Goal: Task Accomplishment & Management: Use online tool/utility

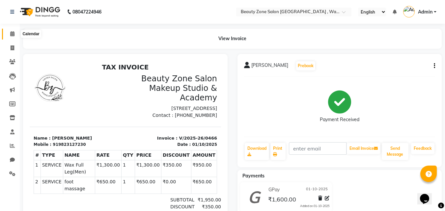
drag, startPoint x: 21, startPoint y: 46, endPoint x: 15, endPoint y: 33, distance: 14.4
click at [15, 33] on app-home "08047224946 Select Location × Beauty Zone Salon Makeup Studio & Academy , Wanow…" at bounding box center [222, 135] width 445 height 270
click at [15, 33] on span at bounding box center [13, 34] width 12 height 8
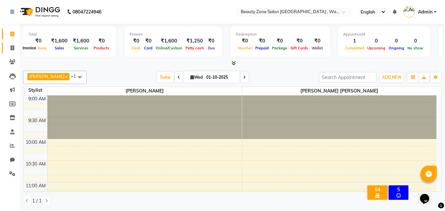
click at [11, 46] on icon at bounding box center [13, 47] width 4 height 5
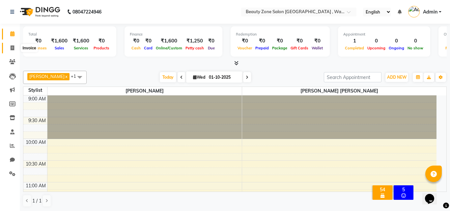
select select "4568"
select select "service"
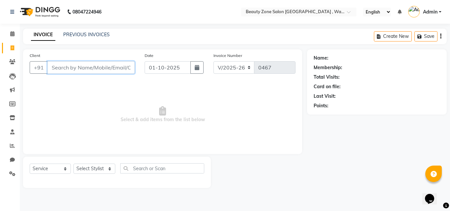
click at [122, 67] on input "Client" at bounding box center [90, 67] width 87 height 13
click at [102, 172] on select "Select Stylist [PERSON_NAME] [PERSON_NAME] [PERSON_NAME]" at bounding box center [94, 169] width 42 height 10
select select "83666"
click at [73, 164] on select "Select Stylist [PERSON_NAME] [PERSON_NAME] [PERSON_NAME]" at bounding box center [94, 169] width 42 height 10
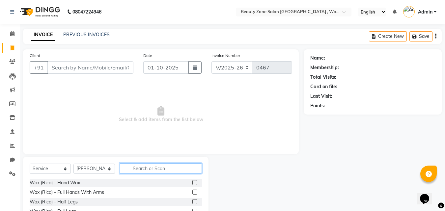
click at [168, 173] on input "text" at bounding box center [161, 168] width 82 height 10
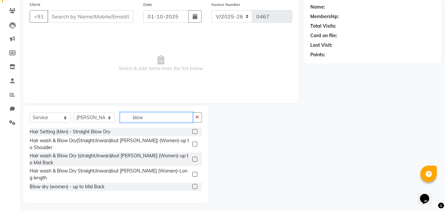
scroll to position [51, 0]
type input "blow"
click at [192, 184] on label at bounding box center [194, 186] width 5 height 5
click at [192, 185] on input "checkbox" at bounding box center [194, 187] width 4 height 4
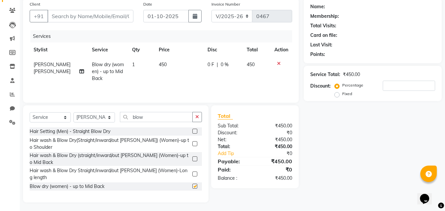
checkbox input "false"
click at [279, 64] on icon at bounding box center [279, 63] width 4 height 5
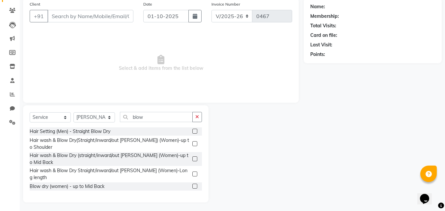
scroll to position [0, 0]
